Goal: Find specific page/section: Locate a particular part of the current website

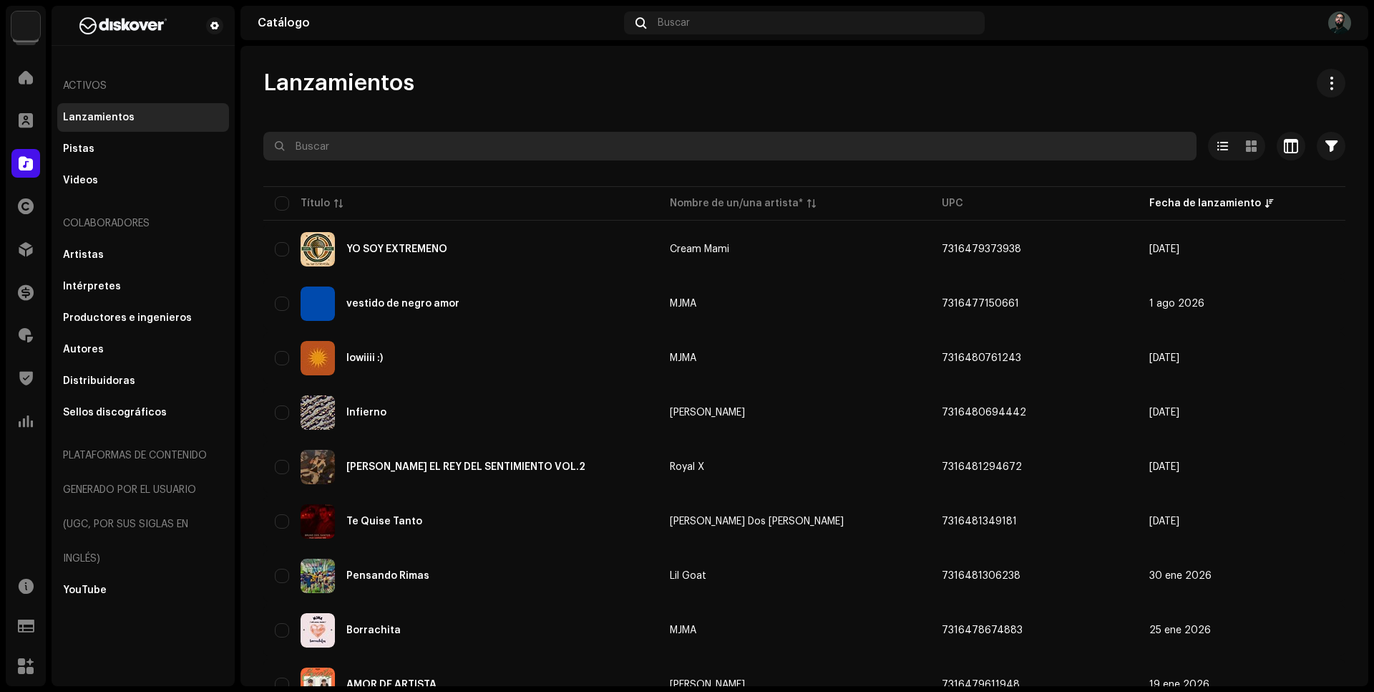
click at [311, 155] on input "text" at bounding box center [729, 146] width 933 height 29
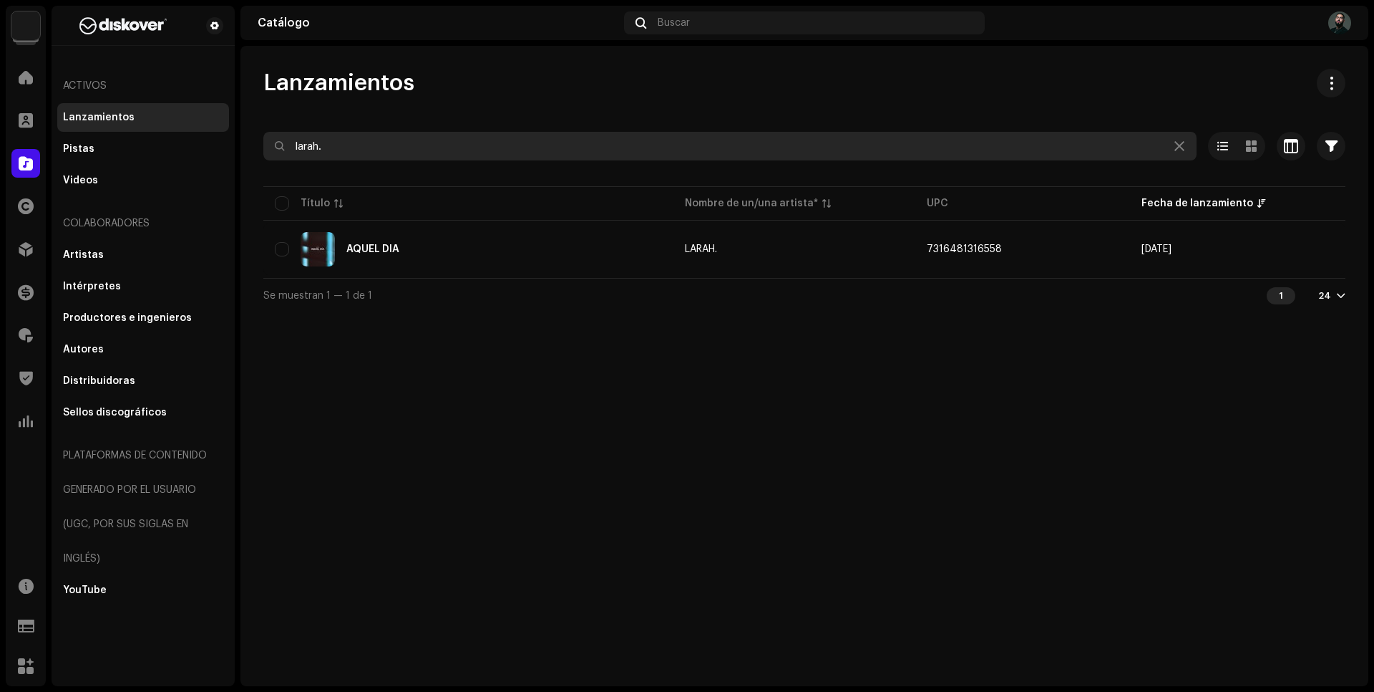
type input "larah."
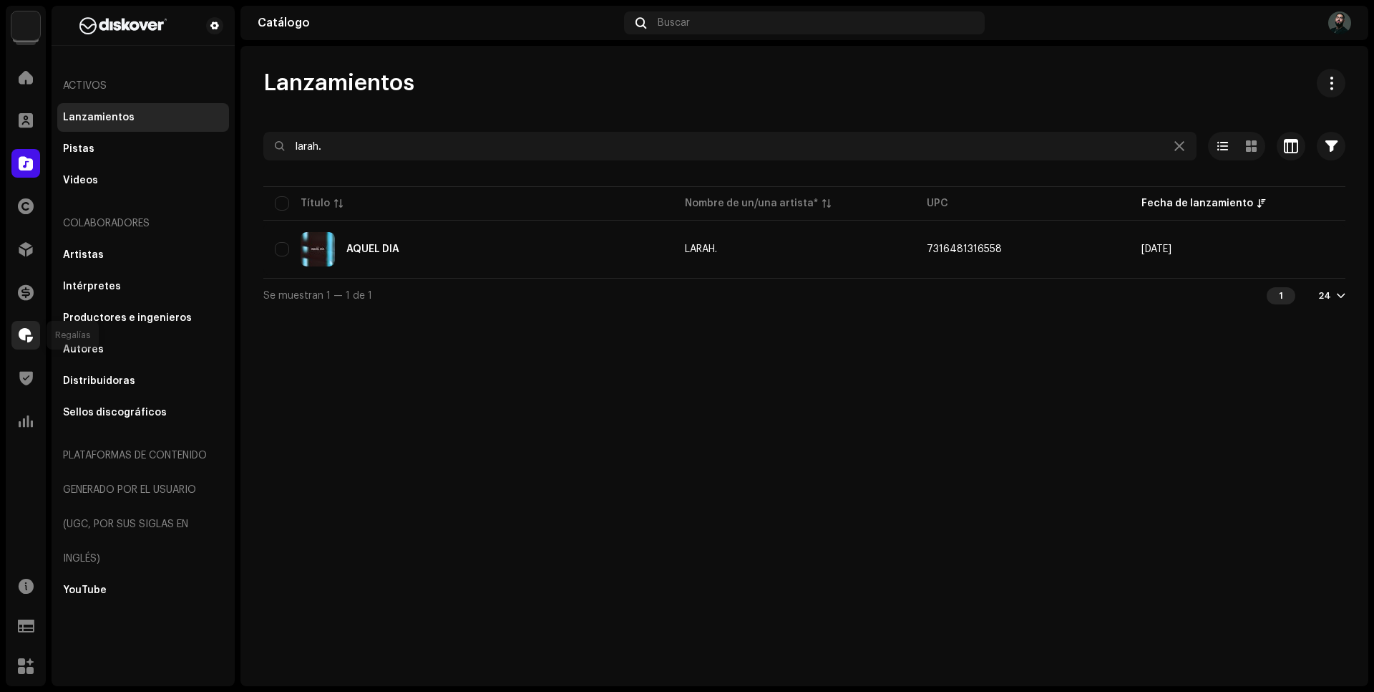
click at [24, 329] on span at bounding box center [26, 334] width 14 height 11
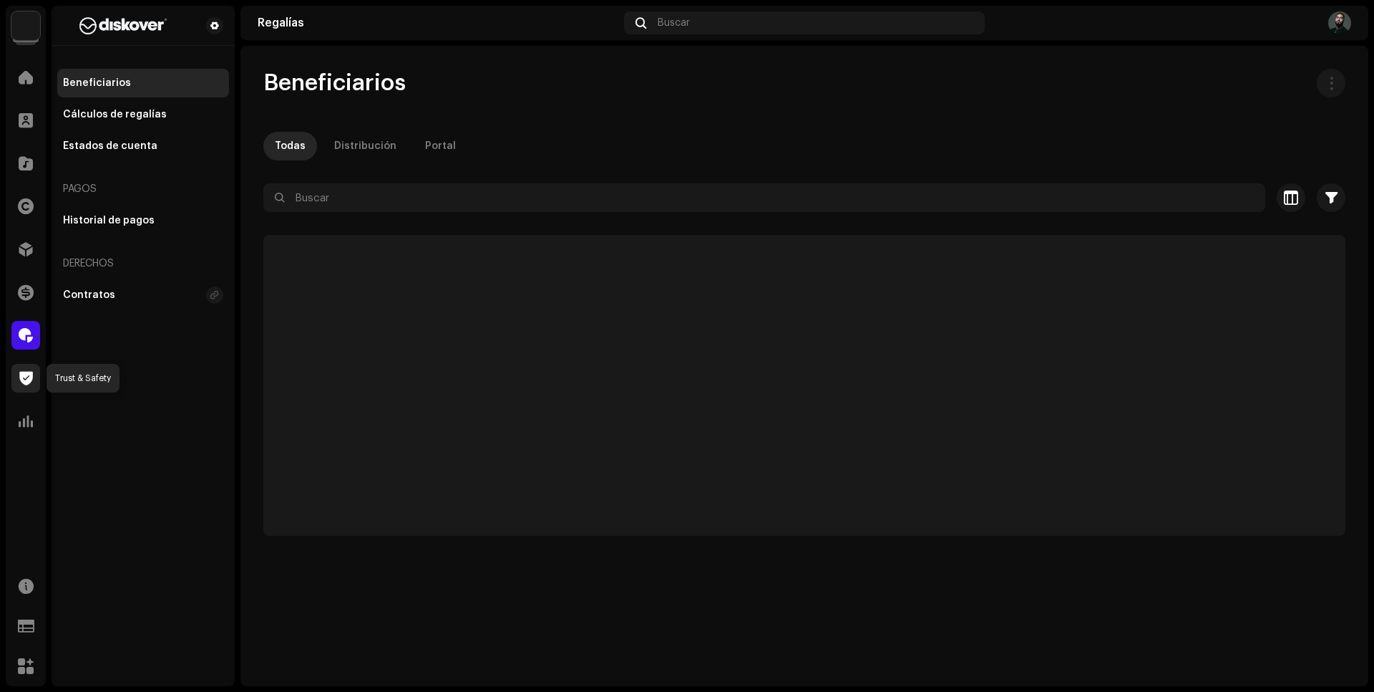
click at [26, 373] on span at bounding box center [26, 377] width 14 height 11
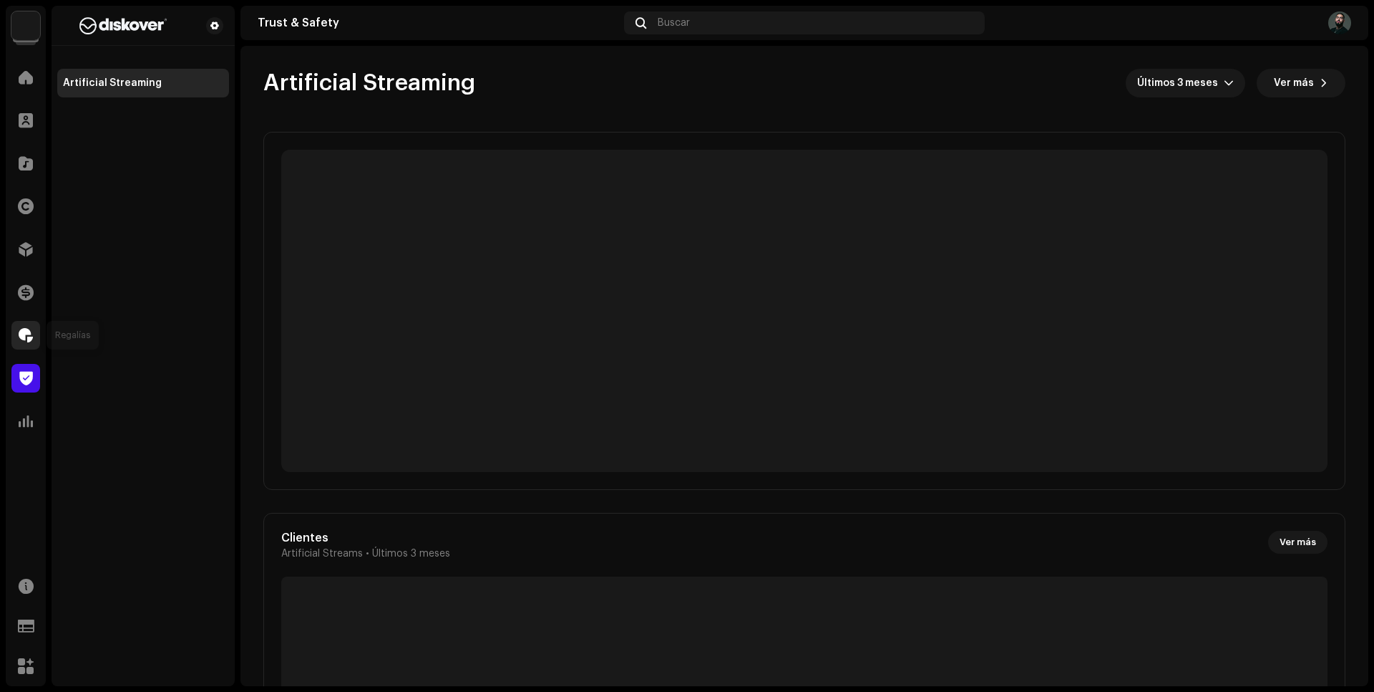
click at [29, 340] on span at bounding box center [26, 334] width 14 height 11
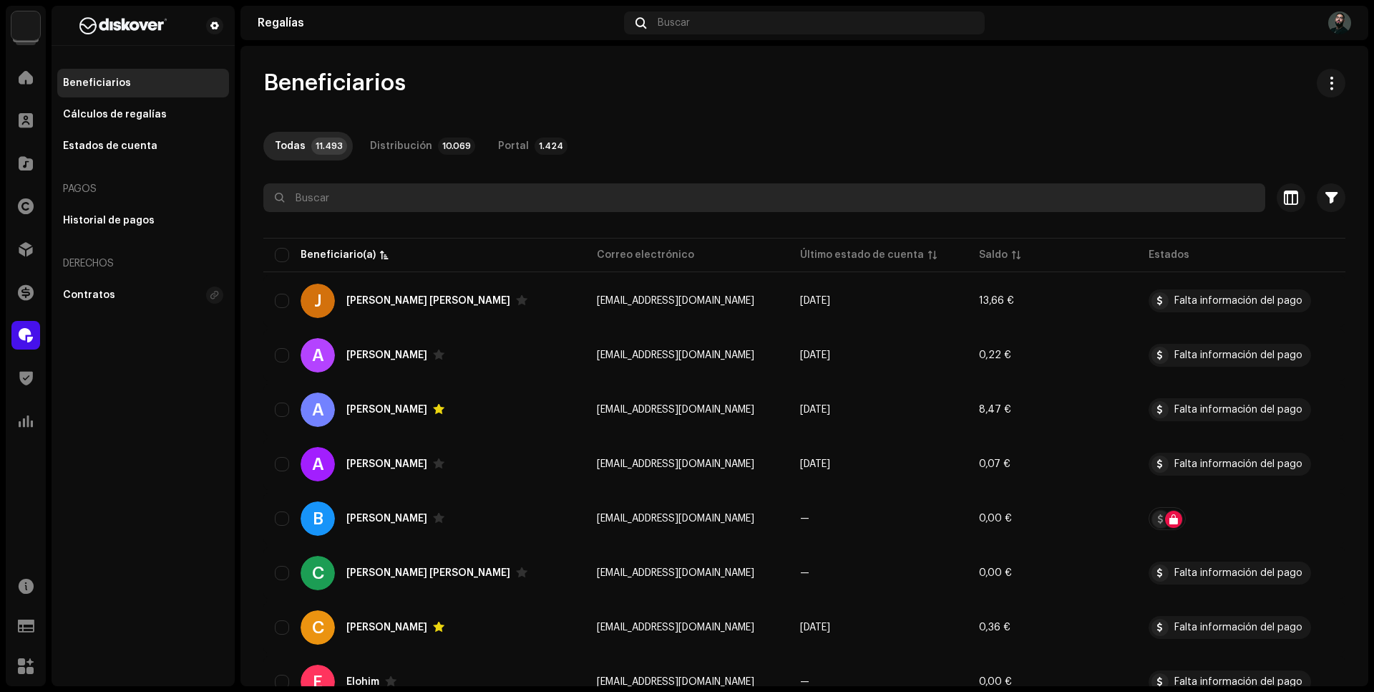
click at [460, 207] on input "text" at bounding box center [764, 197] width 1002 height 29
type input "yeigo"
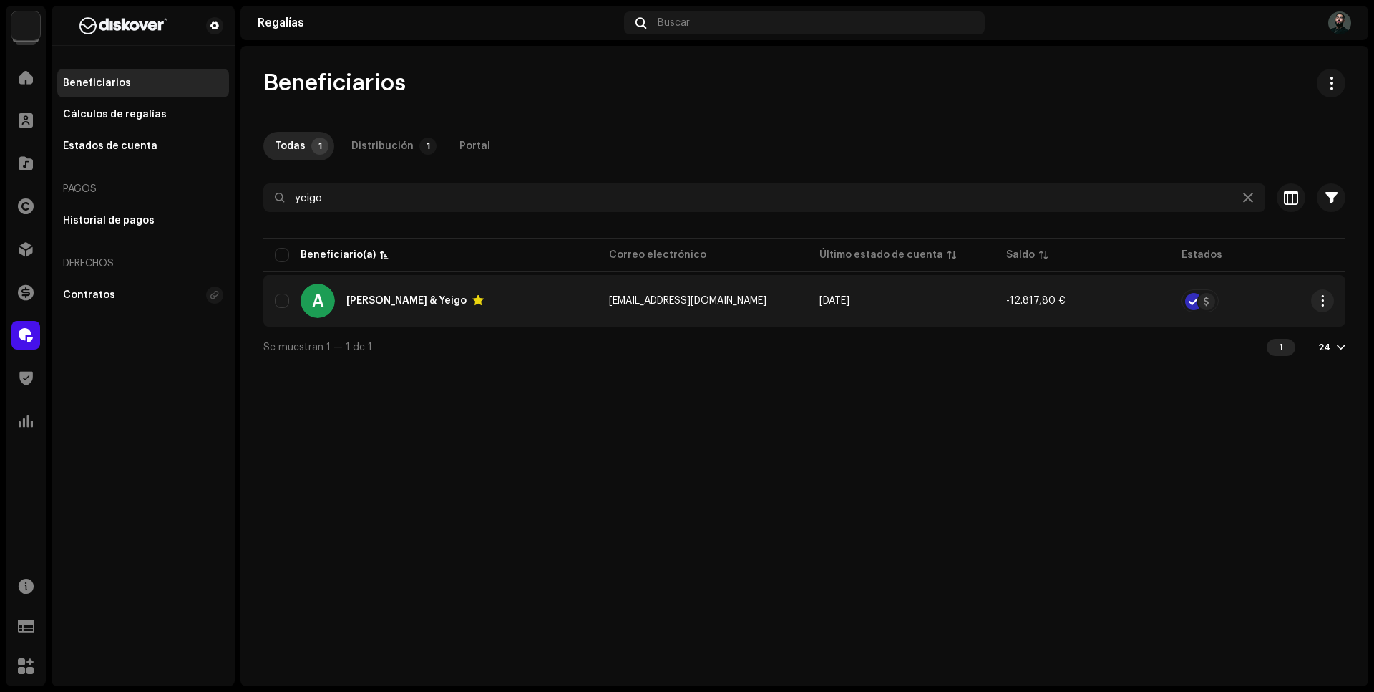
click at [533, 283] on div "A [PERSON_NAME] & Yeigo" at bounding box center [430, 300] width 311 height 34
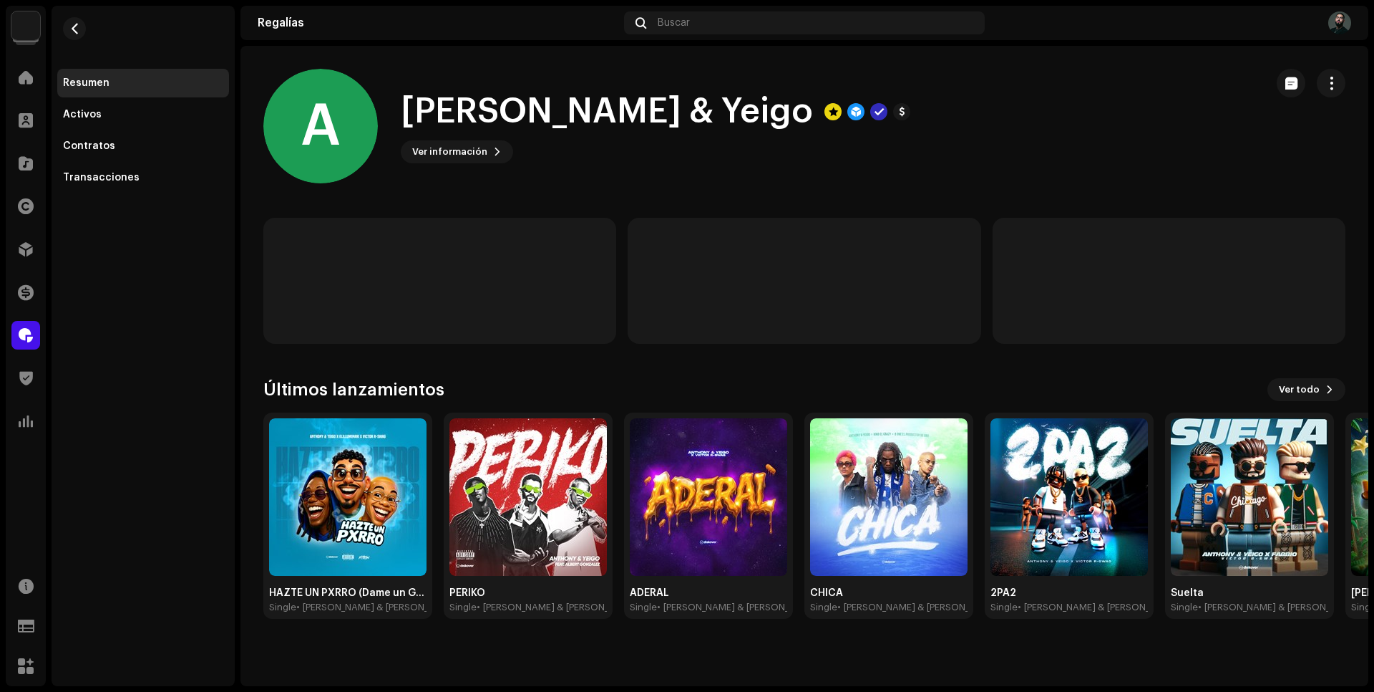
click at [677, 178] on div "A [PERSON_NAME] & Yeigo Ver información" at bounding box center [758, 126] width 991 height 115
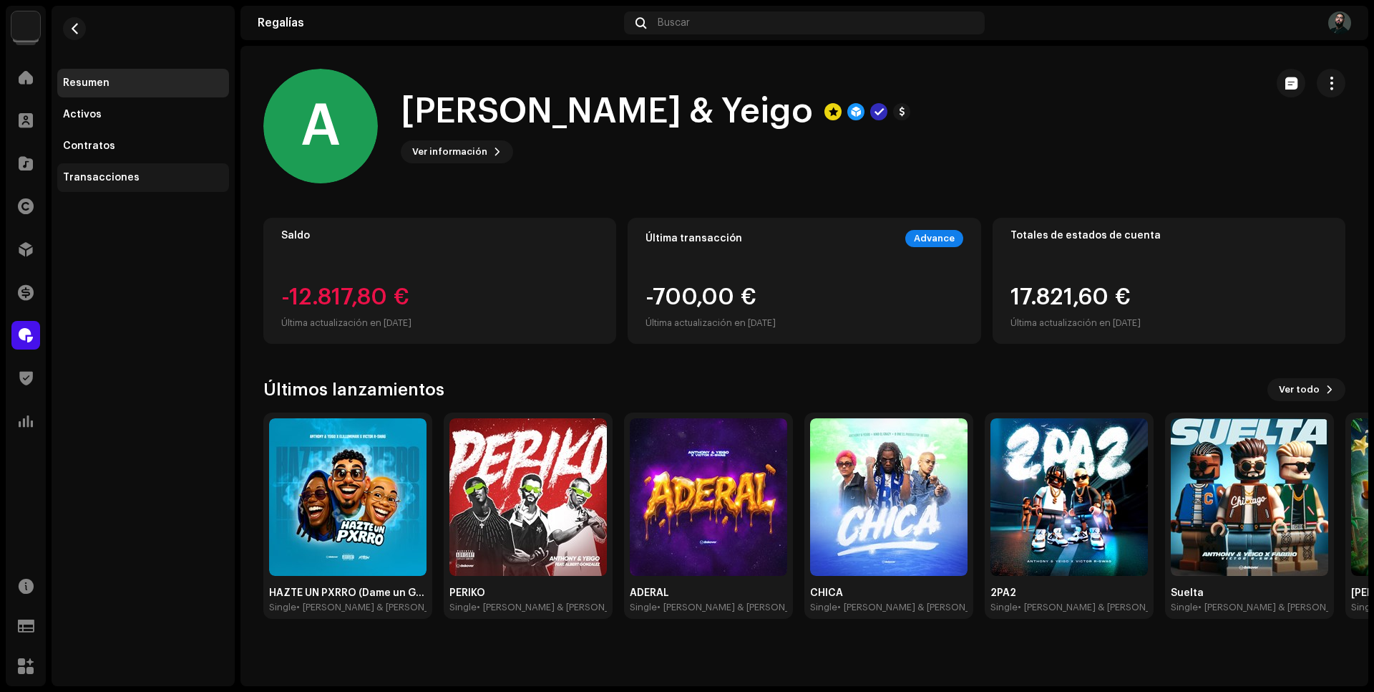
click at [82, 174] on div "Transacciones" at bounding box center [101, 177] width 77 height 11
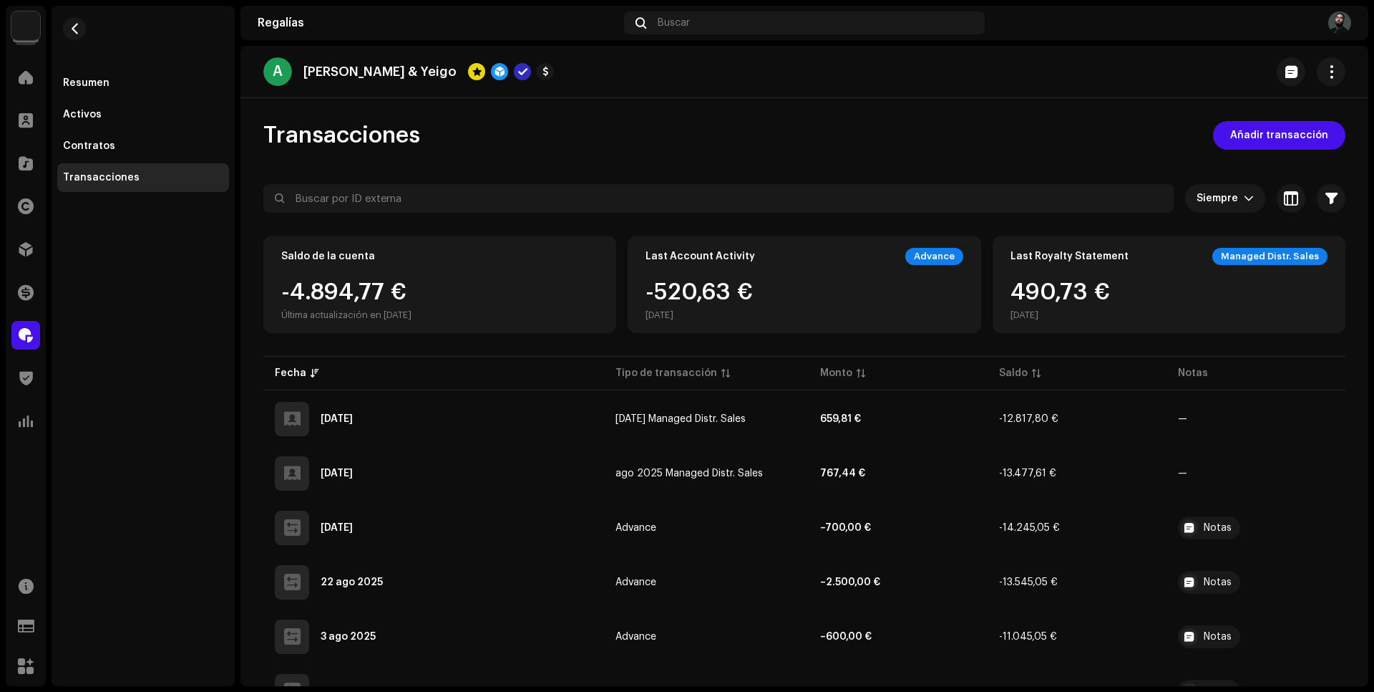
click at [1033, 134] on div "Transacciones Añadir transacción" at bounding box center [804, 135] width 1082 height 29
click at [1028, 137] on div "Transacciones Añadir transacción" at bounding box center [804, 135] width 1082 height 29
